Goal: Find specific page/section: Find specific page/section

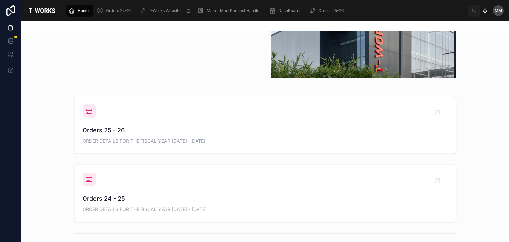
scroll to position [196, 0]
click at [174, 129] on span "Orders 25 - 26" at bounding box center [264, 129] width 365 height 9
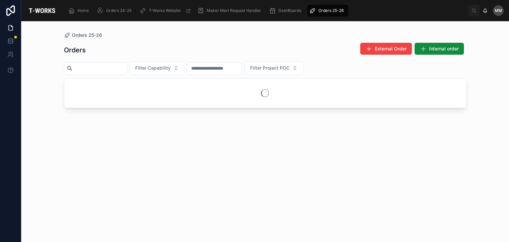
click at [174, 129] on div "Orders External Order Internal order Filter Capability Filter Project POC" at bounding box center [265, 135] width 402 height 195
click at [171, 71] on span "Filter Capability" at bounding box center [152, 68] width 35 height 7
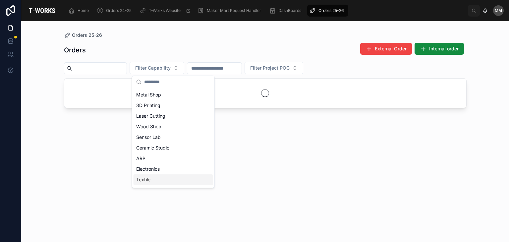
click at [152, 179] on div "Textile" at bounding box center [172, 179] width 79 height 11
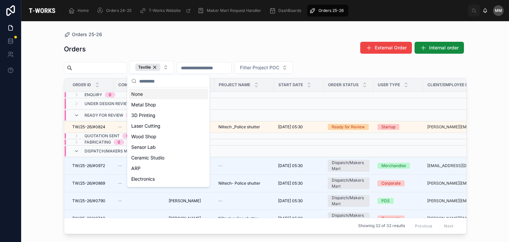
click at [138, 32] on div "Orders 25-26" at bounding box center [265, 35] width 402 height 6
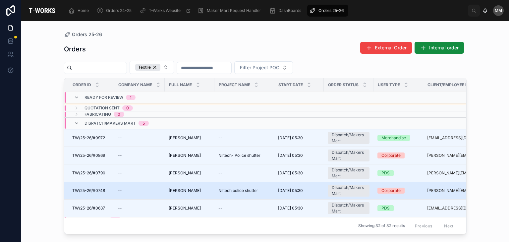
scroll to position [42, 0]
